Goal: Information Seeking & Learning: Learn about a topic

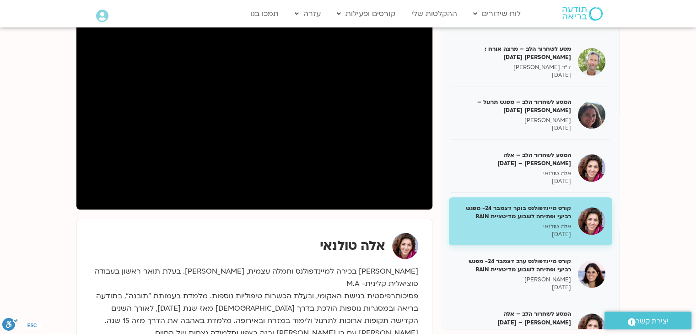
scroll to position [988, 0]
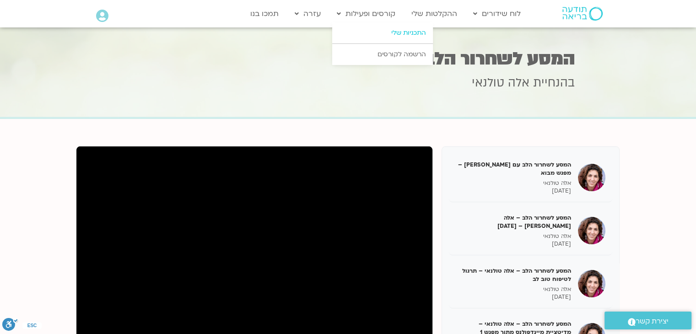
click at [399, 34] on link "התכניות שלי" at bounding box center [382, 32] width 101 height 21
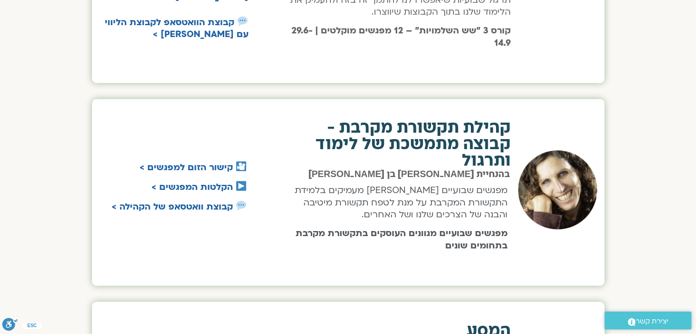
scroll to position [1447, 0]
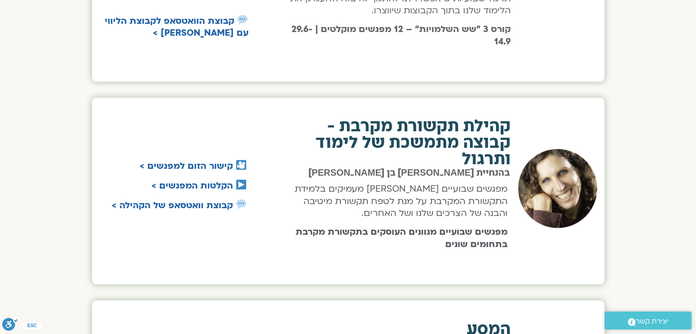
click at [427, 121] on h2 "קהילת תקשורת מקרבת - קבוצה מתמשכת של לימוד ותרגול" at bounding box center [395, 142] width 232 height 49
click at [205, 187] on link "הקלטות המפגשים >" at bounding box center [192, 186] width 81 height 12
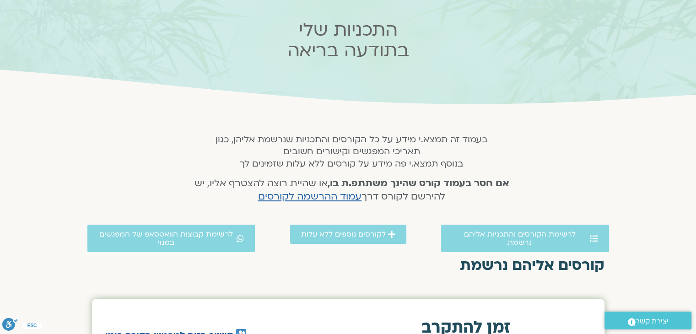
scroll to position [0, 0]
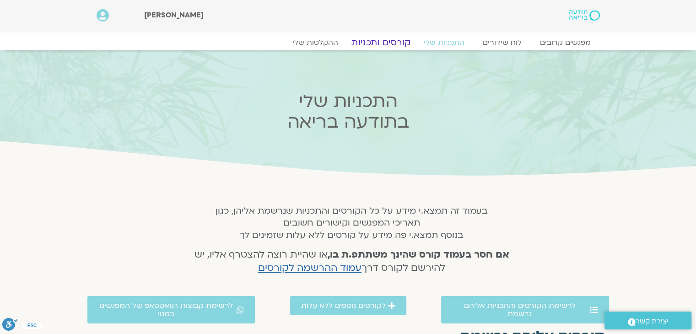
click at [378, 43] on link "קורסים ותכניות" at bounding box center [381, 42] width 81 height 11
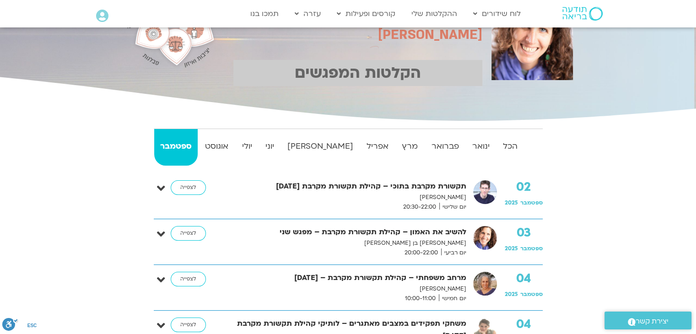
scroll to position [92, 0]
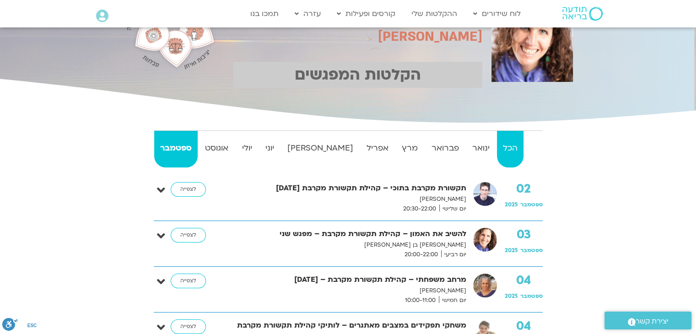
click at [505, 151] on strong "הכל" at bounding box center [510, 148] width 26 height 14
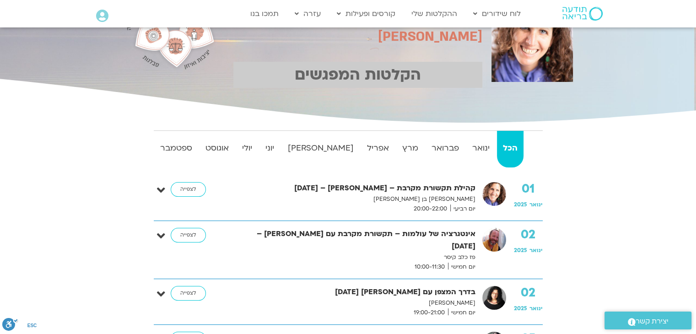
scroll to position [110, 0]
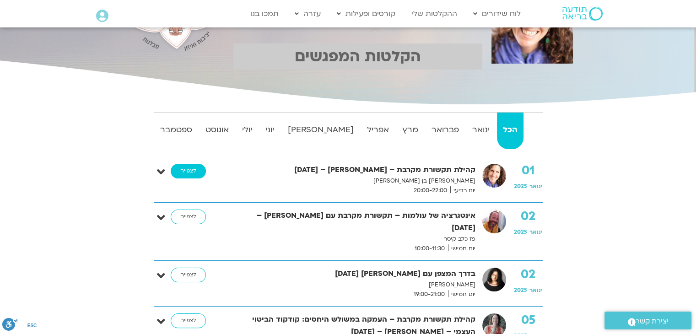
click at [190, 172] on link "לצפייה" at bounding box center [188, 171] width 35 height 15
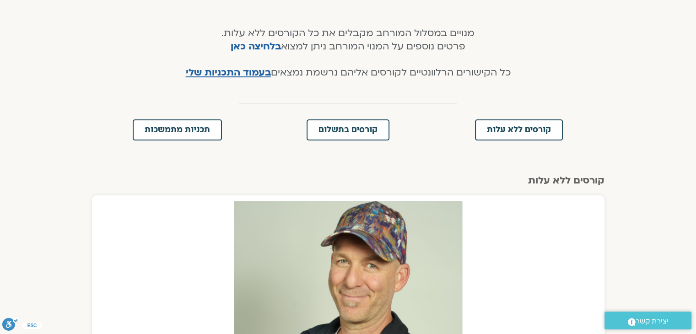
scroll to position [191, 0]
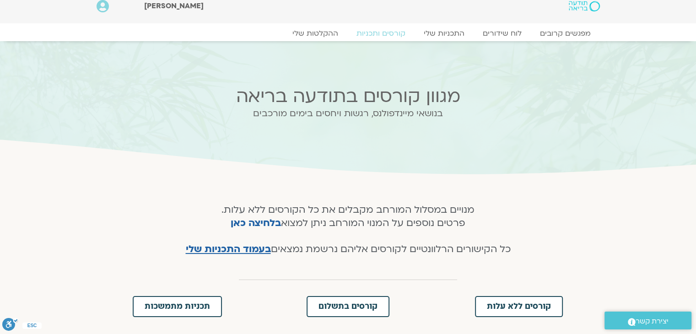
scroll to position [8, 0]
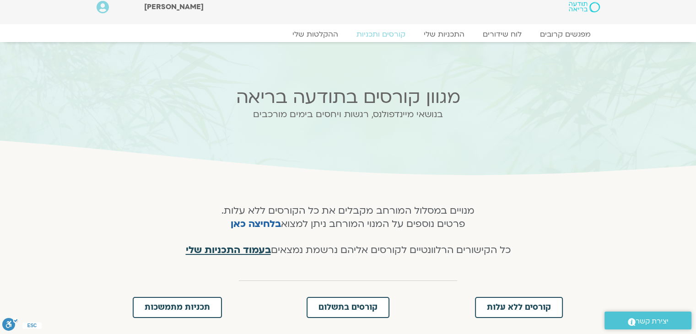
click at [254, 248] on span "בעמוד התכניות שלי" at bounding box center [228, 250] width 85 height 13
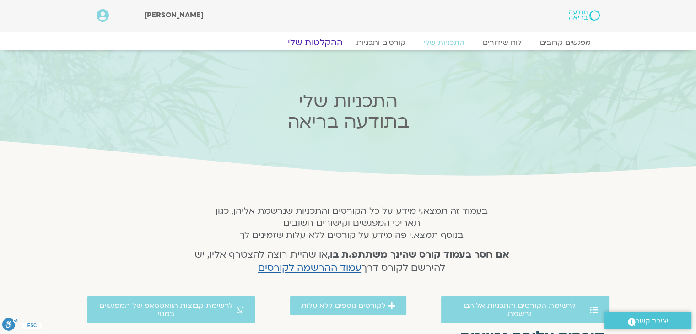
click at [318, 48] on link "ההקלטות שלי" at bounding box center [315, 42] width 77 height 11
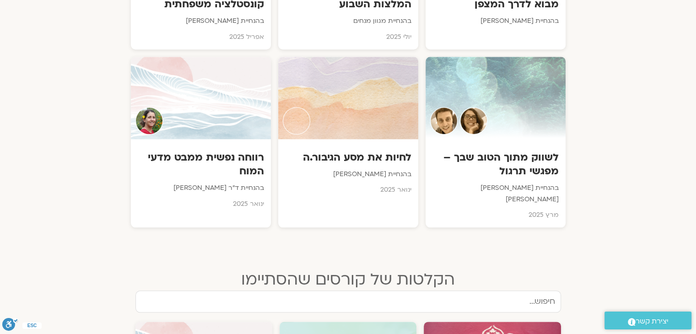
scroll to position [1062, 0]
